Goal: Communication & Community: Answer question/provide support

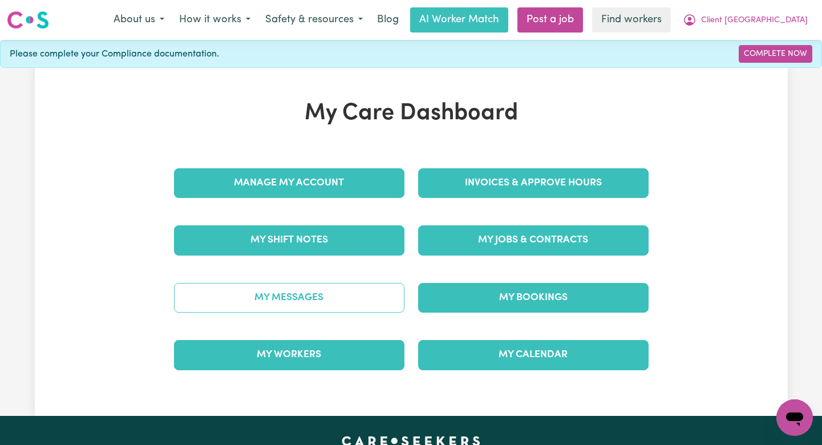
click at [358, 295] on link "My Messages" at bounding box center [289, 298] width 231 height 30
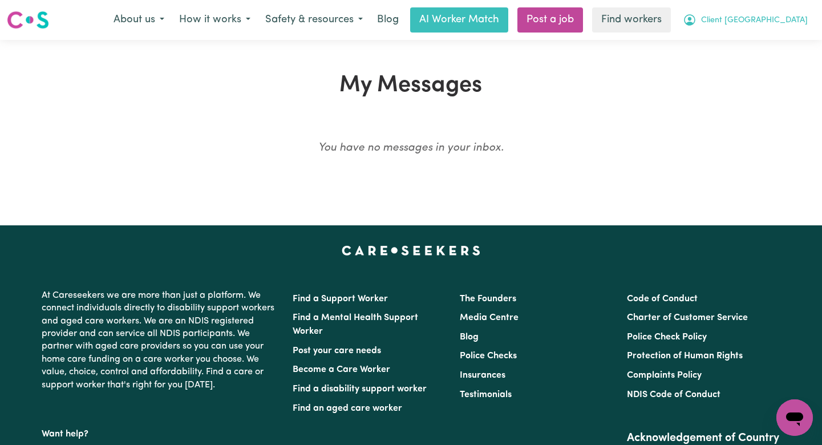
click at [769, 22] on span "Client [GEOGRAPHIC_DATA]" at bounding box center [754, 20] width 107 height 13
click at [750, 63] on link "Logout" at bounding box center [770, 66] width 90 height 22
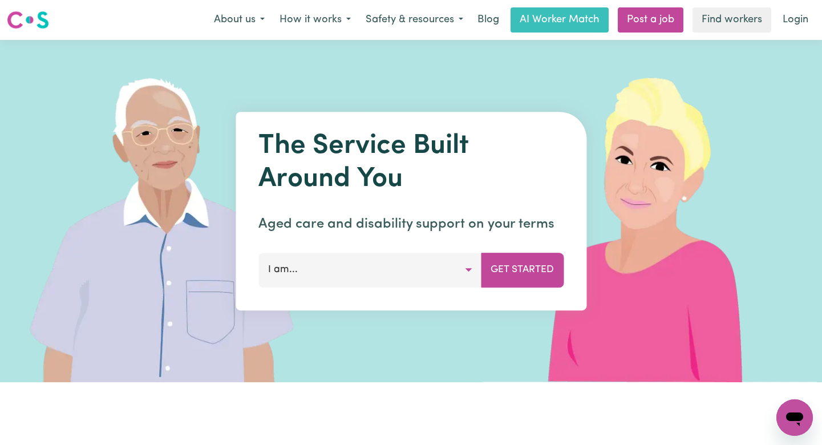
click at [774, 22] on div "About us How it works Safety & resources Blog AI Worker Match Post a job Find w…" at bounding box center [511, 19] width 609 height 25
click at [778, 22] on link "Login" at bounding box center [795, 19] width 39 height 25
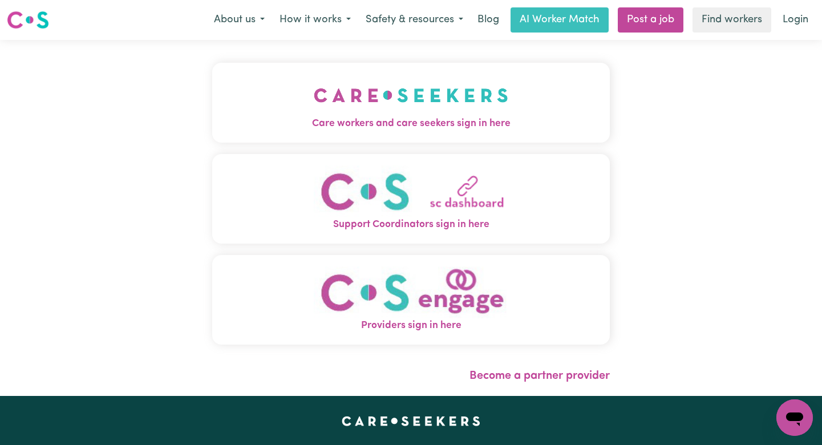
click at [425, 126] on span "Care workers and care seekers sign in here" at bounding box center [411, 123] width 398 height 15
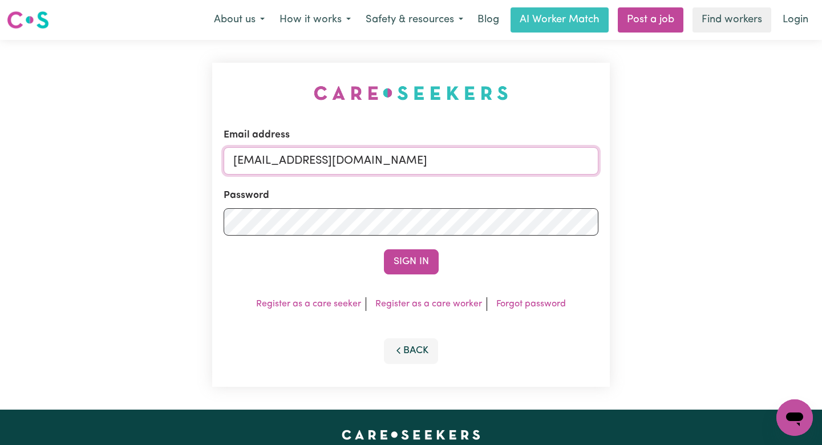
drag, startPoint x: 554, startPoint y: 160, endPoint x: 294, endPoint y: 161, distance: 260.2
click at [294, 161] on input "[EMAIL_ADDRESS][DOMAIN_NAME]" at bounding box center [411, 160] width 375 height 27
paste input "RobertAshtonVC"
type input "[EMAIL_ADDRESS][DOMAIN_NAME]"
click at [384, 249] on button "Sign In" at bounding box center [411, 261] width 55 height 25
